Goal: Answer question/provide support: Share knowledge or assist other users

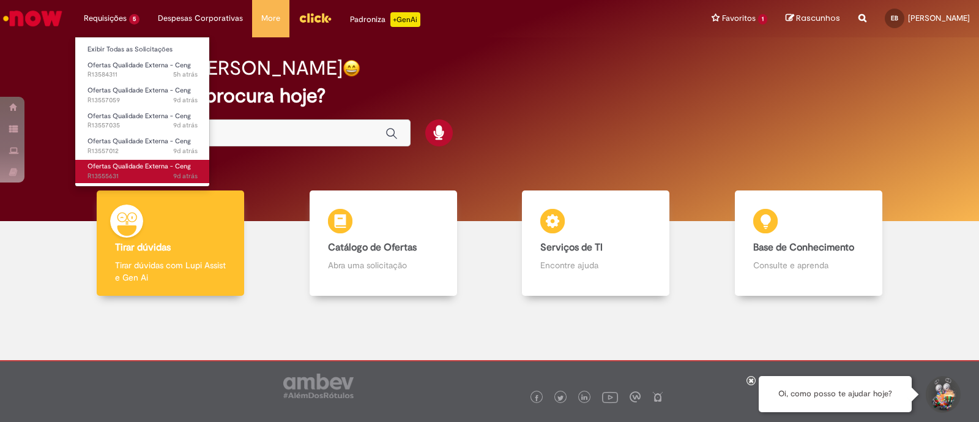
click at [113, 165] on span "Ofertas Qualidade Externa - Ceng" at bounding box center [139, 166] width 103 height 9
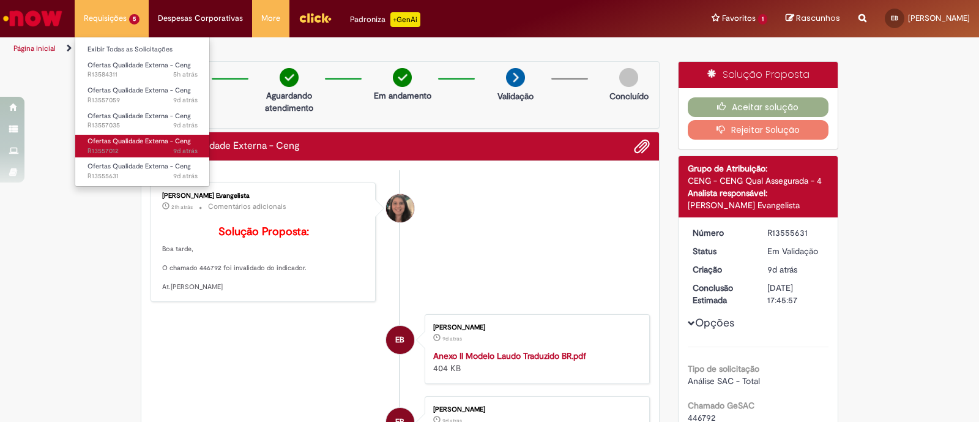
click at [103, 139] on span "Ofertas Qualidade Externa - Ceng" at bounding box center [139, 140] width 103 height 9
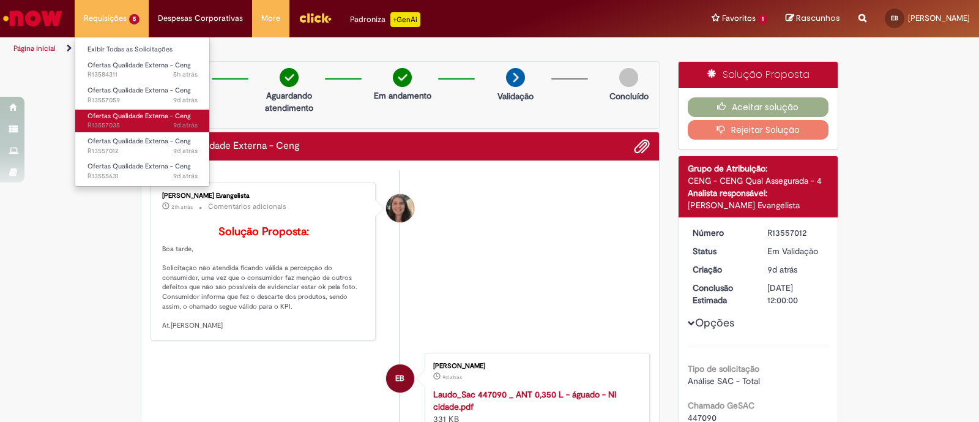
click at [105, 110] on link "Ofertas Qualidade Externa - Ceng 9d atrás 9 dias atrás R13557035" at bounding box center [142, 121] width 135 height 23
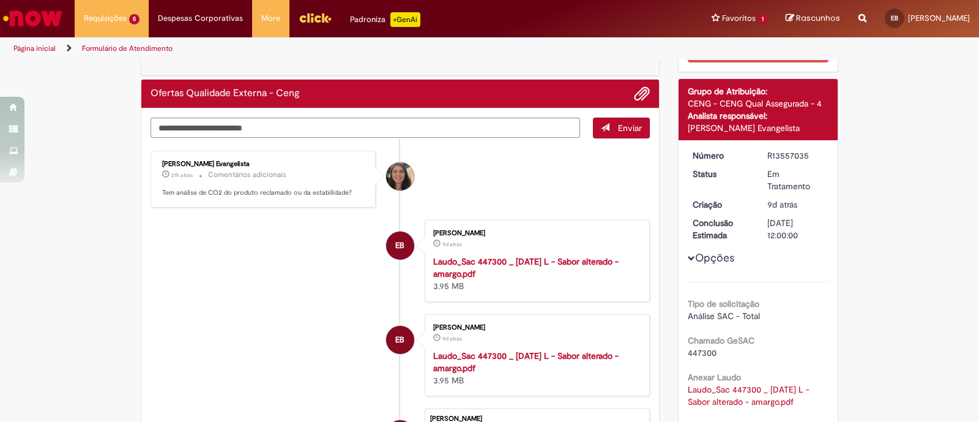
scroll to position [76, 0]
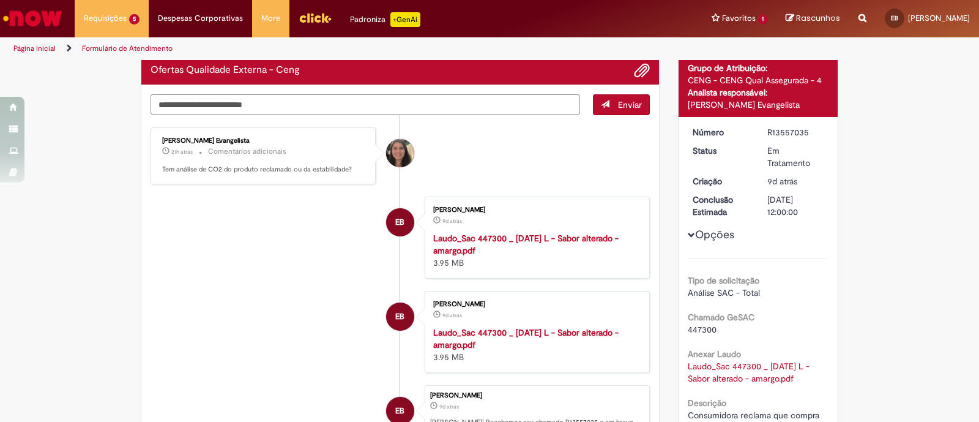
click at [362, 105] on textarea "Digite sua mensagem aqui..." at bounding box center [366, 104] width 430 height 21
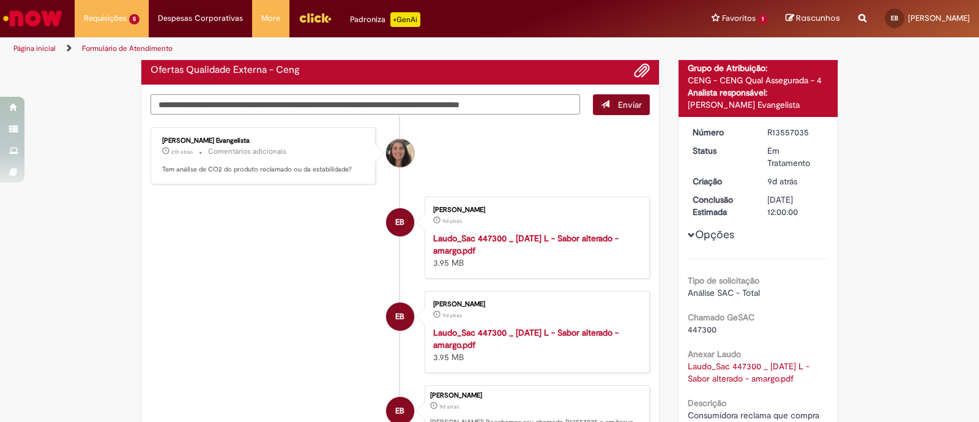
type textarea "**********"
click at [622, 102] on span "Enviar" at bounding box center [630, 104] width 24 height 11
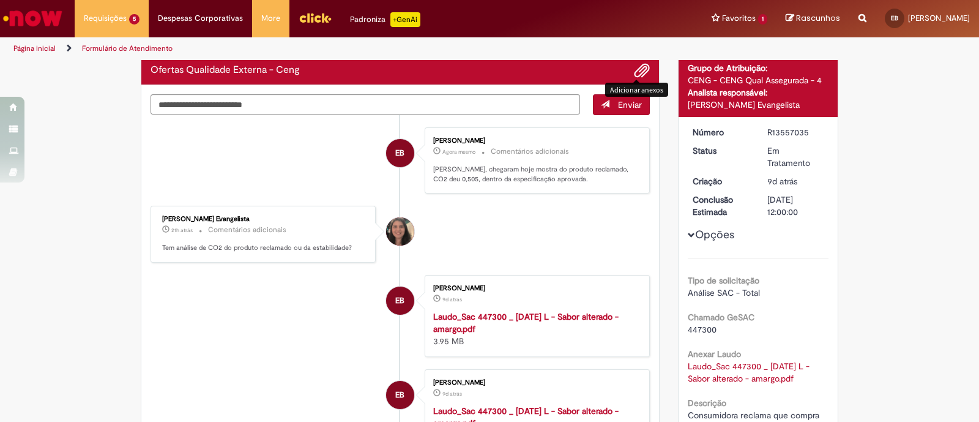
click at [635, 69] on span "Adicionar anexos" at bounding box center [642, 71] width 15 height 15
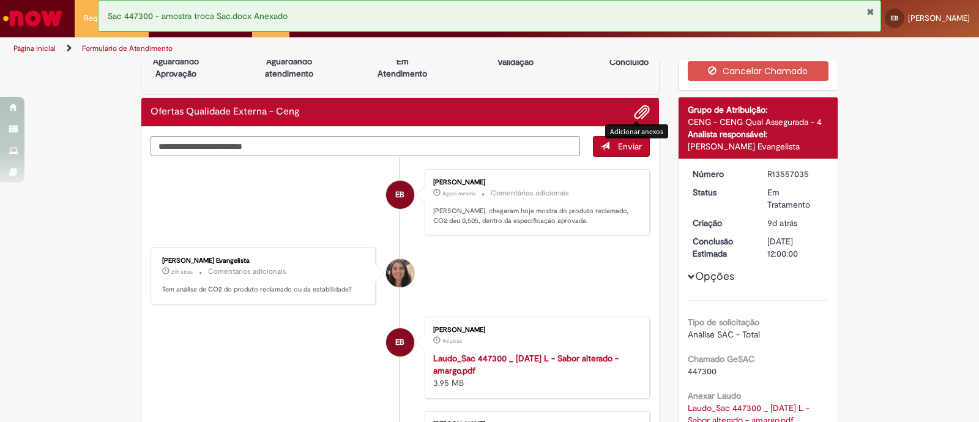
scroll to position [0, 0]
